Goal: Task Accomplishment & Management: Use online tool/utility

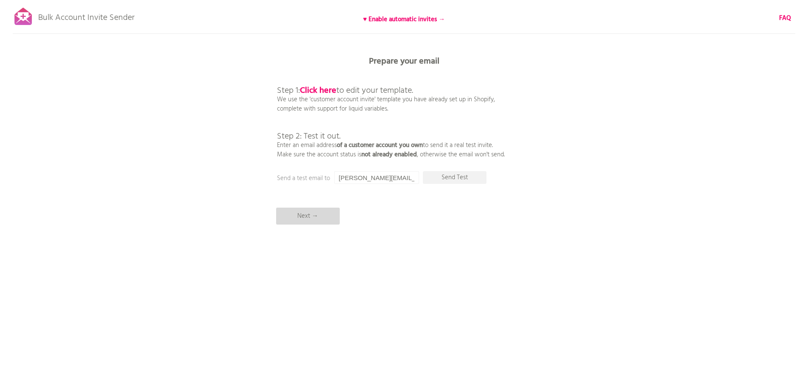
click at [322, 216] on p "Next →" at bounding box center [308, 216] width 64 height 17
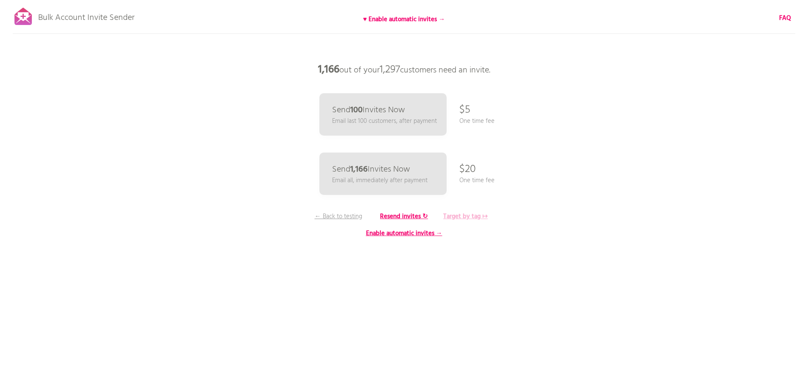
click at [468, 219] on b "Target by tag ↦" at bounding box center [465, 217] width 45 height 10
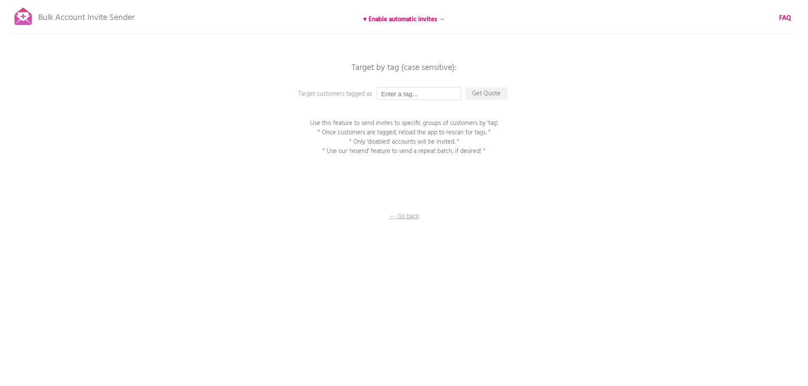
click at [406, 92] on input "text" at bounding box center [419, 93] width 85 height 13
type input "Credit Account"
click at [490, 93] on p "Get Quote" at bounding box center [486, 93] width 42 height 13
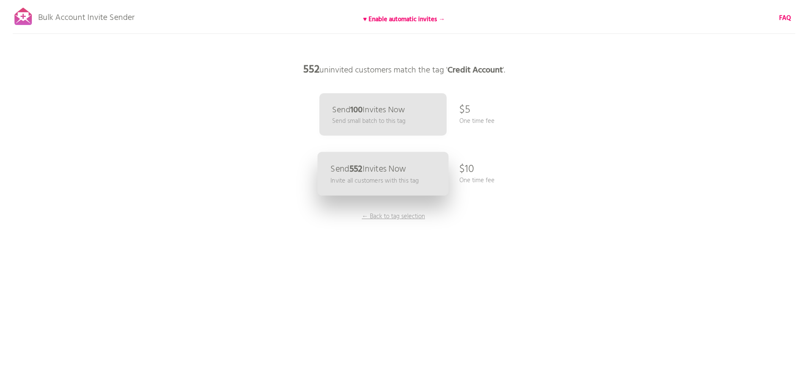
click at [370, 166] on p "Send 552 Invites Now" at bounding box center [368, 169] width 76 height 9
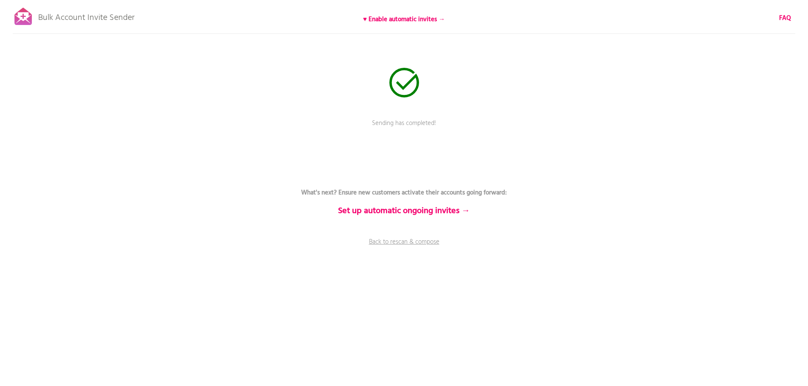
click at [39, 17] on p "Bulk Account Invite Sender" at bounding box center [86, 15] width 96 height 21
click at [21, 19] on div at bounding box center [23, 16] width 21 height 21
click at [409, 241] on link "Back to rescan & compose" at bounding box center [404, 248] width 255 height 21
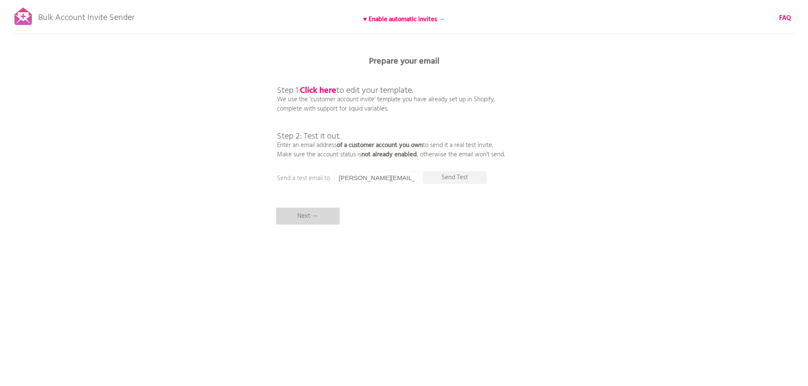
click at [299, 222] on p "Next →" at bounding box center [308, 216] width 64 height 17
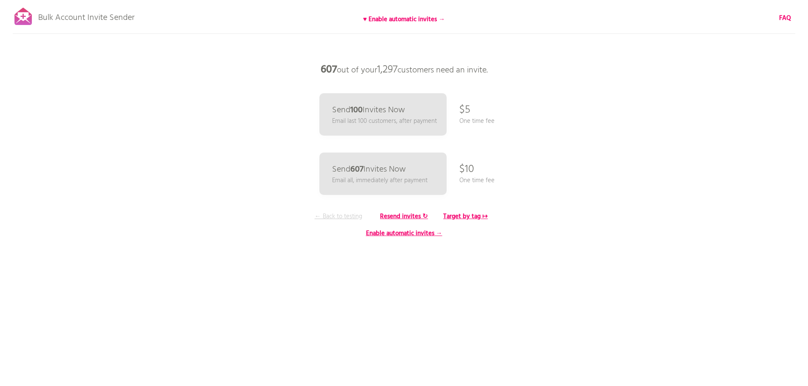
click at [338, 218] on p "← Back to testing" at bounding box center [339, 216] width 64 height 9
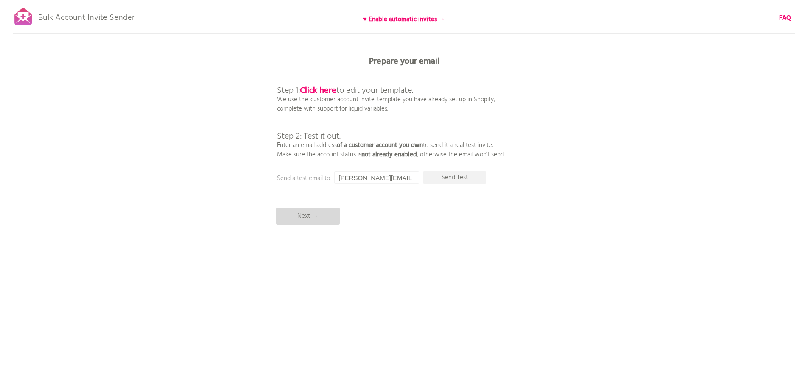
click at [295, 214] on p "Next →" at bounding box center [308, 216] width 64 height 17
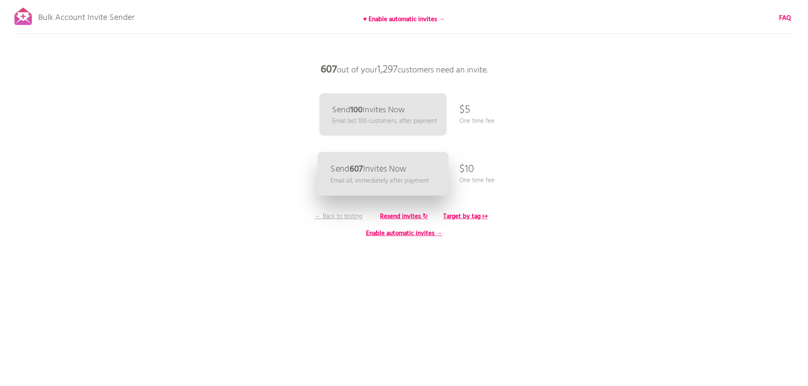
click at [391, 177] on p "Email all, immediately after payment" at bounding box center [379, 181] width 98 height 10
